Goal: Information Seeking & Learning: Learn about a topic

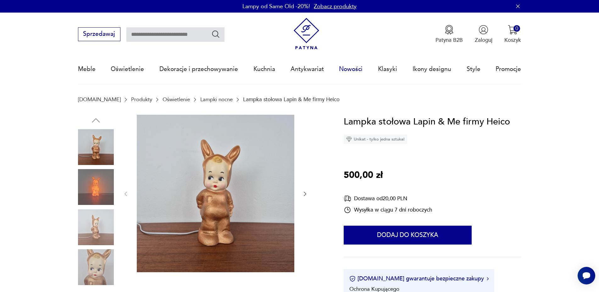
click at [355, 70] on link "Nowości" at bounding box center [351, 69] width 24 height 29
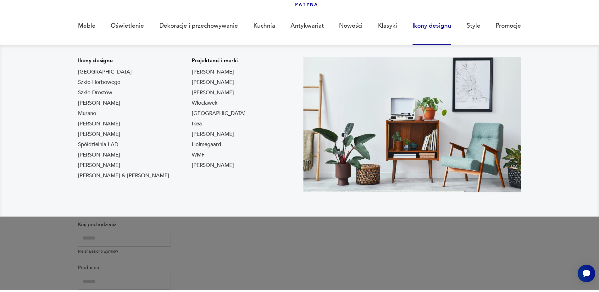
scroll to position [47, 0]
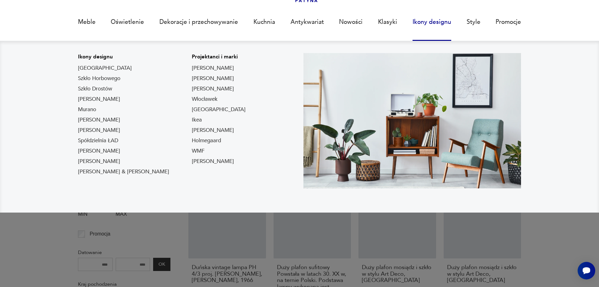
click at [430, 23] on link "Ikony designu" at bounding box center [431, 22] width 39 height 29
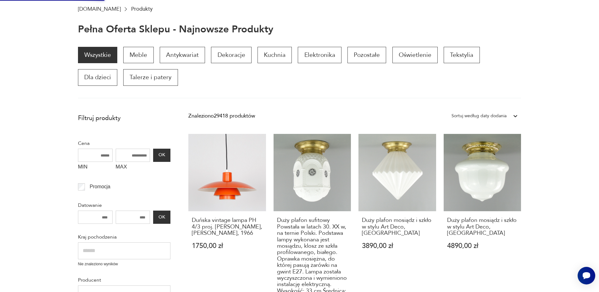
scroll to position [94, 0]
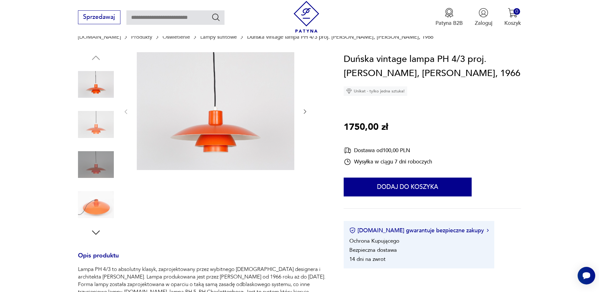
scroll to position [63, 0]
click at [304, 111] on icon "button" at bounding box center [305, 111] width 6 height 6
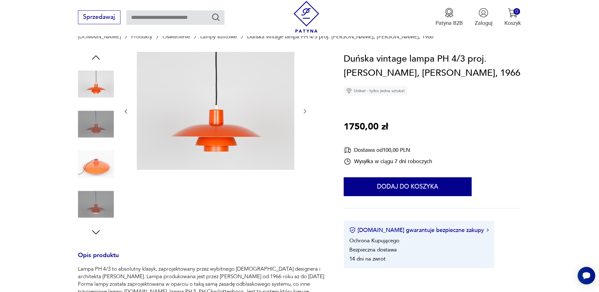
click at [305, 111] on icon "button" at bounding box center [305, 111] width 6 height 6
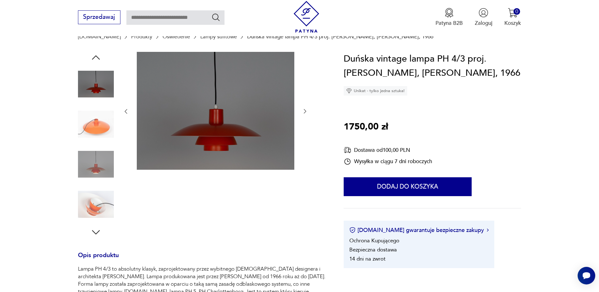
click at [127, 110] on icon "button" at bounding box center [126, 111] width 6 height 6
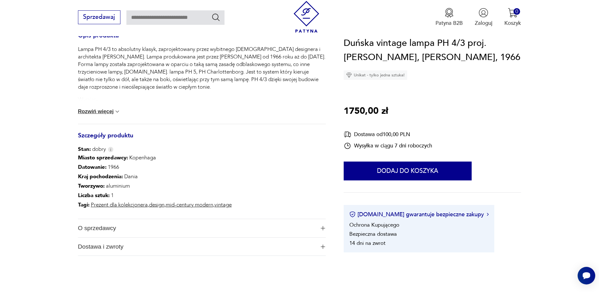
scroll to position [283, 0]
drag, startPoint x: 123, startPoint y: 178, endPoint x: 109, endPoint y: 178, distance: 13.5
click at [99, 178] on p "Kraj pochodzenia : Dania" at bounding box center [155, 176] width 154 height 9
click at [147, 177] on p "Kraj pochodzenia : Dania" at bounding box center [155, 176] width 154 height 9
click at [105, 109] on button "Rozwiń więcej" at bounding box center [99, 111] width 43 height 6
